Goal: Task Accomplishment & Management: Manage account settings

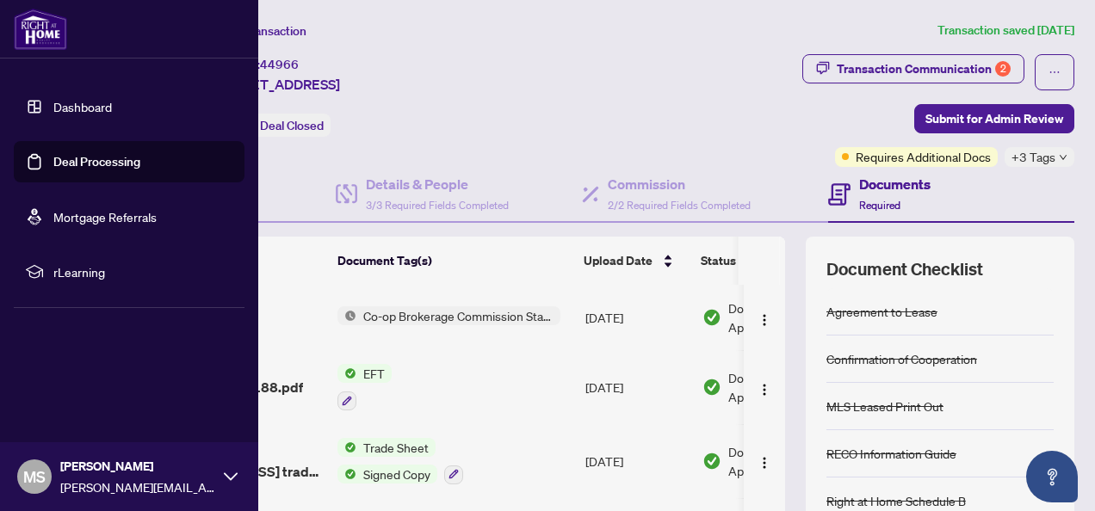
click at [77, 161] on link "Deal Processing" at bounding box center [96, 161] width 87 height 15
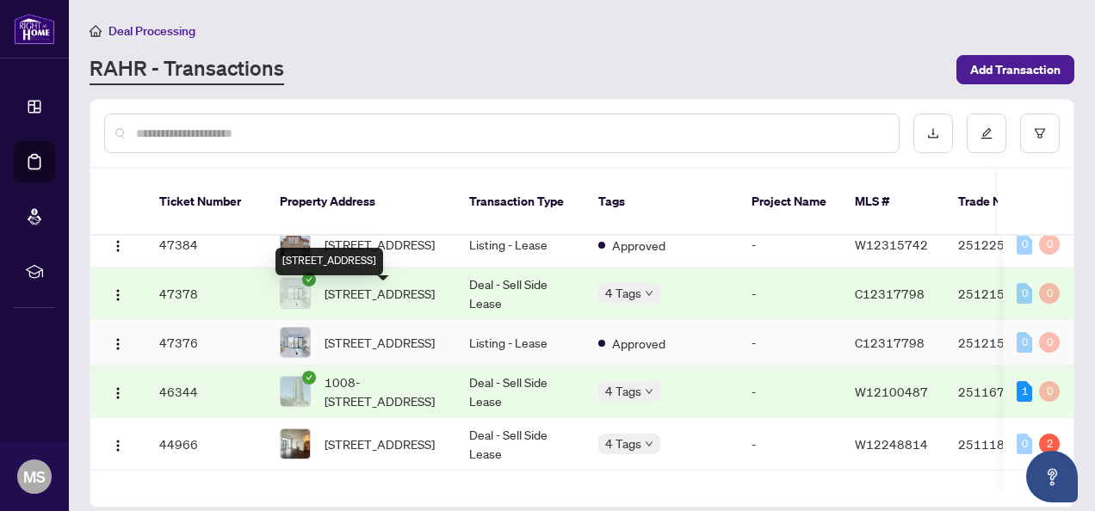
scroll to position [430, 0]
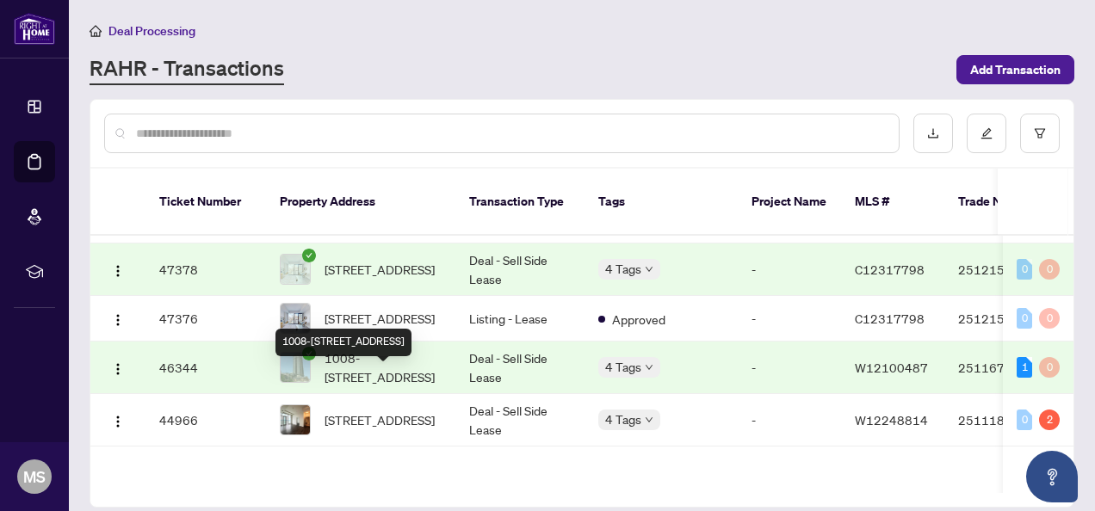
click at [363, 382] on span "1008-[STREET_ADDRESS]" at bounding box center [383, 368] width 117 height 38
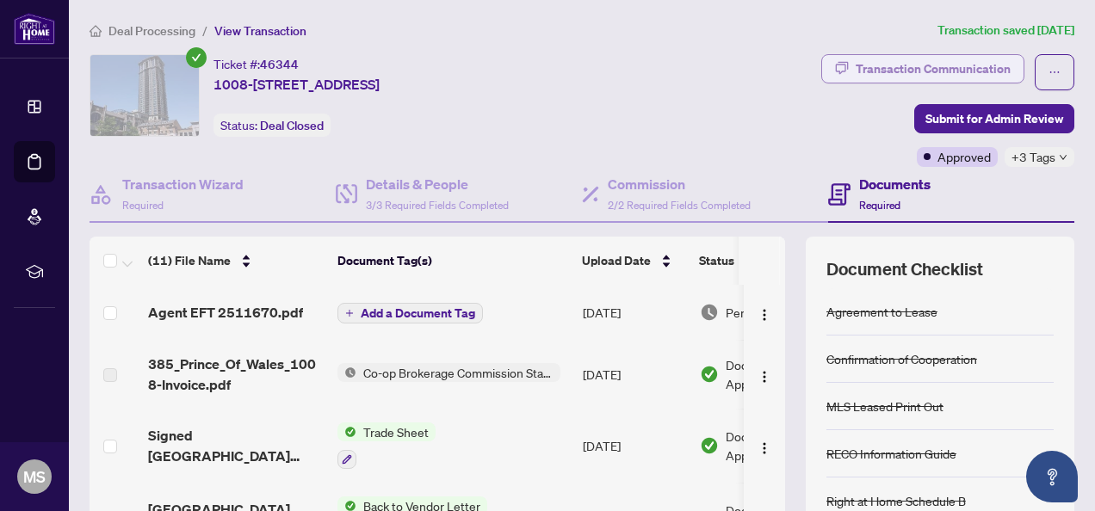
click at [949, 66] on div "Transaction Communication" at bounding box center [933, 69] width 155 height 28
